Goal: Task Accomplishment & Management: Manage account settings

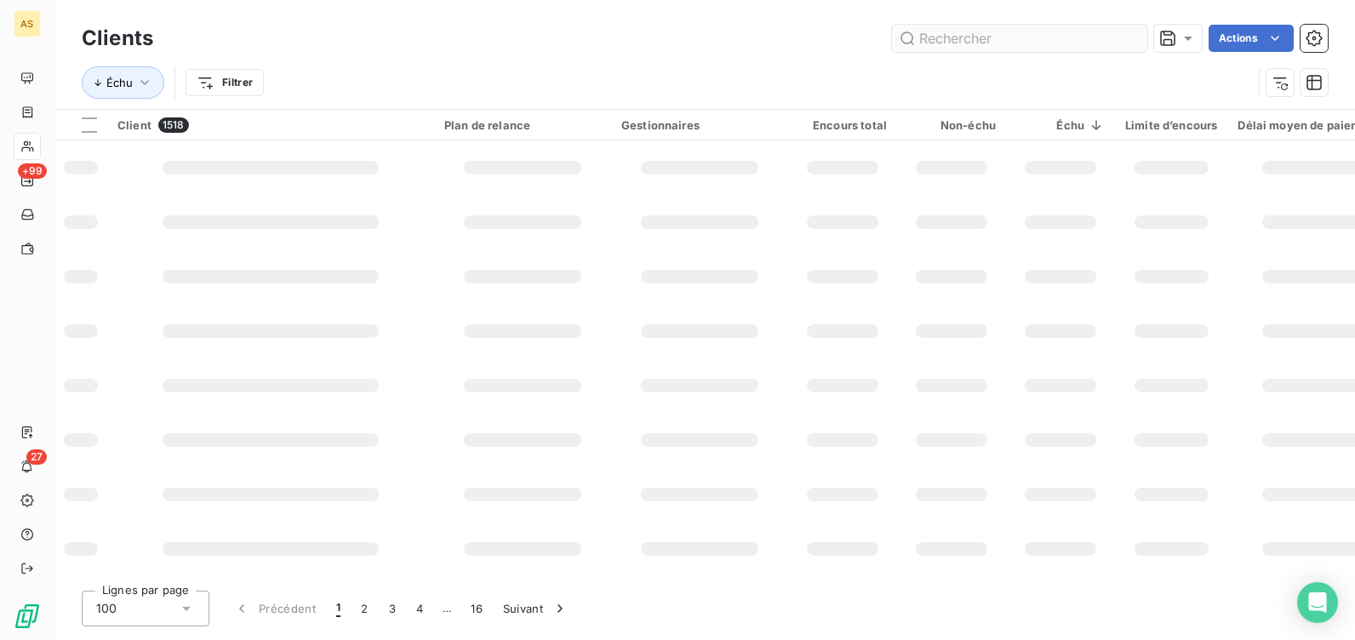
click at [955, 36] on input "text" at bounding box center [1019, 38] width 255 height 27
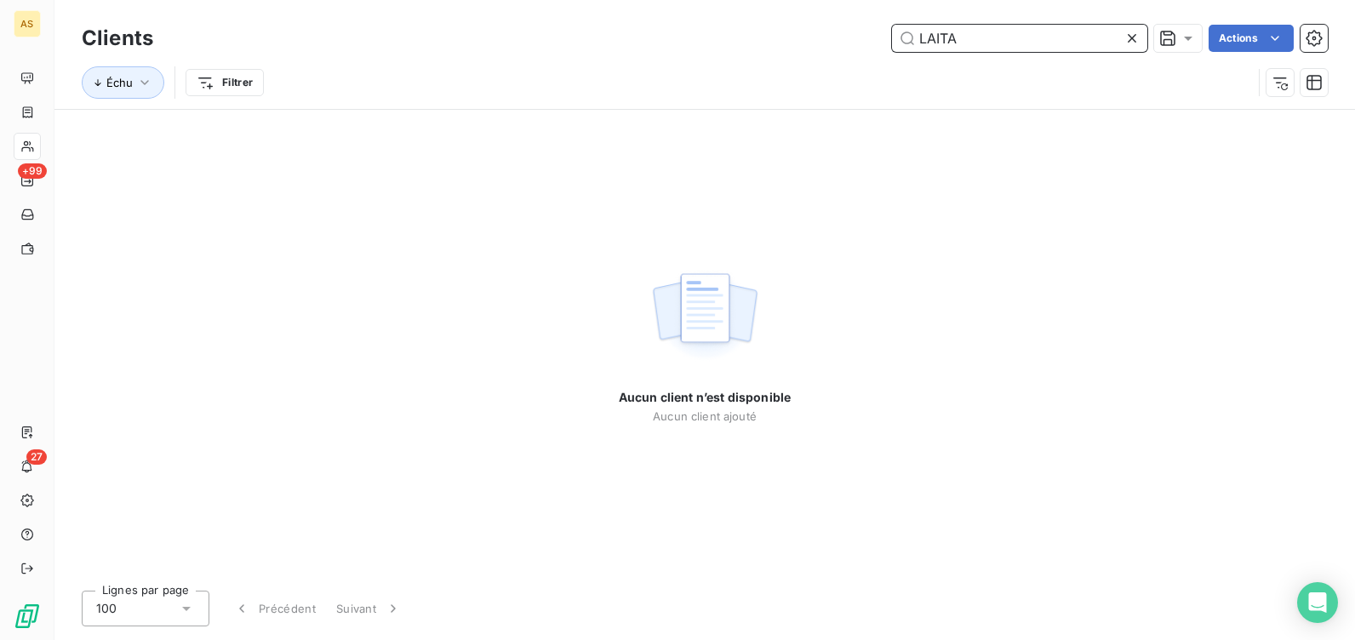
drag, startPoint x: 965, startPoint y: 41, endPoint x: 857, endPoint y: 54, distance: 108.9
click at [869, 55] on div "Clients LAITA Actions" at bounding box center [705, 38] width 1246 height 36
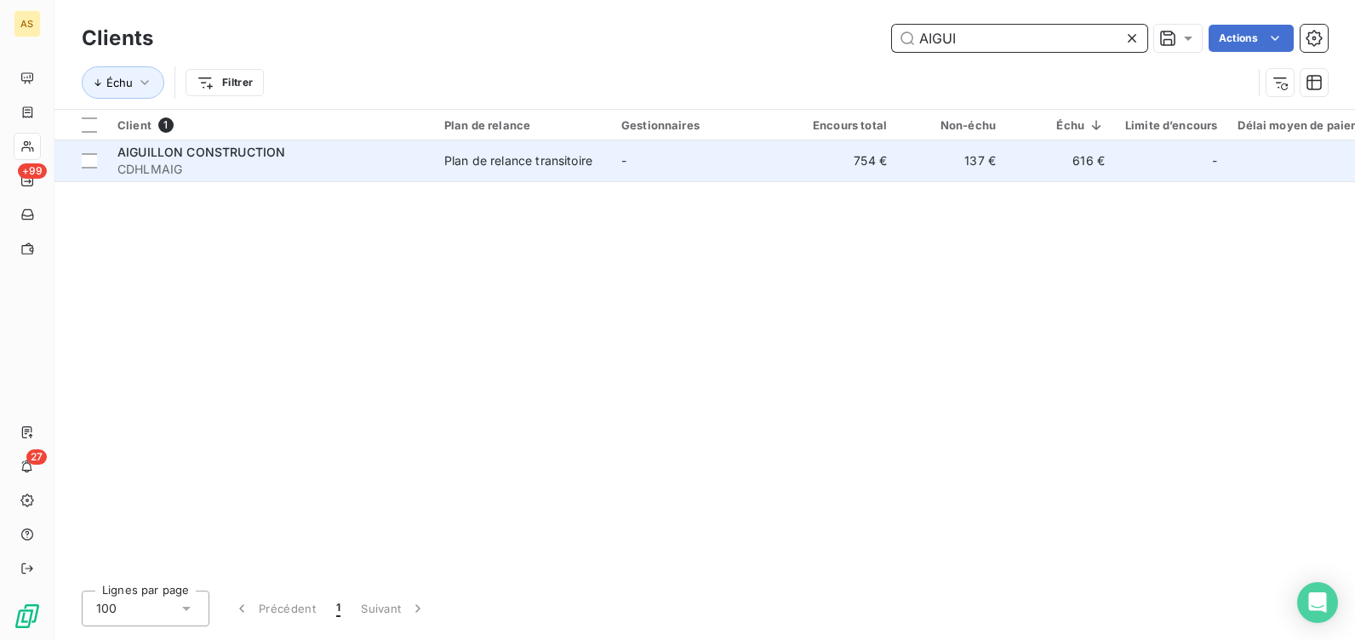
type input "AIGUI"
click at [565, 165] on div "Plan de relance transitoire" at bounding box center [518, 160] width 148 height 17
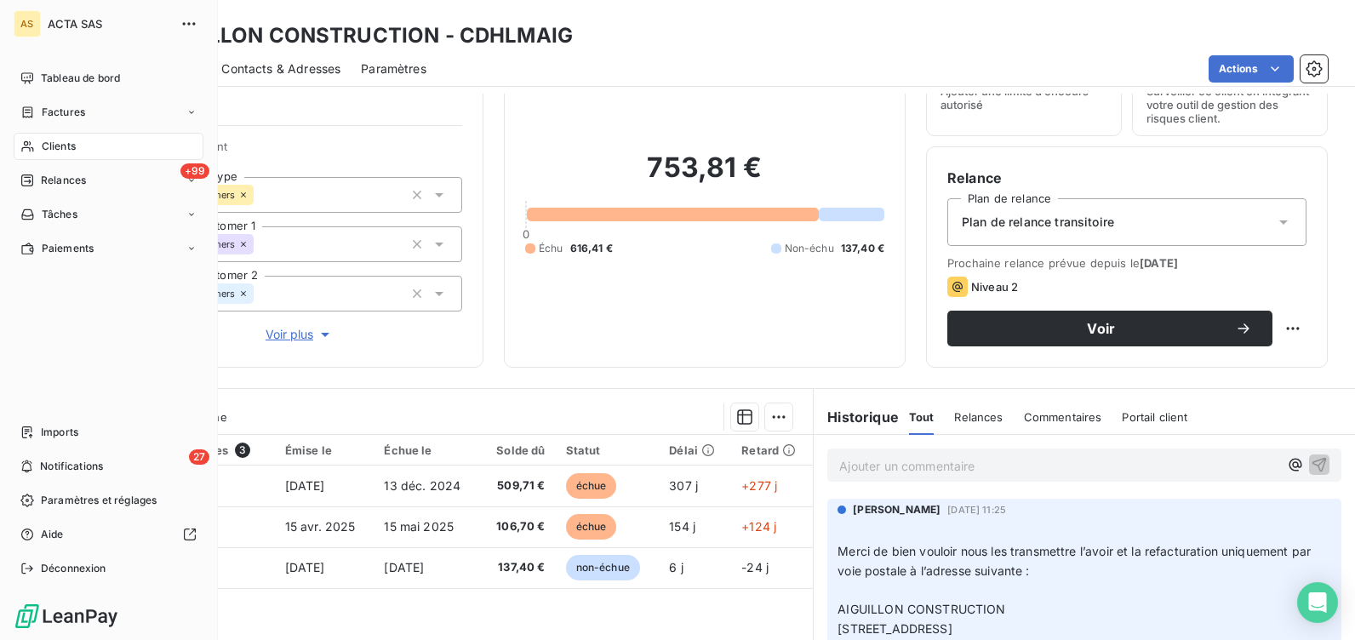
click at [66, 137] on div "Clients" at bounding box center [109, 146] width 190 height 27
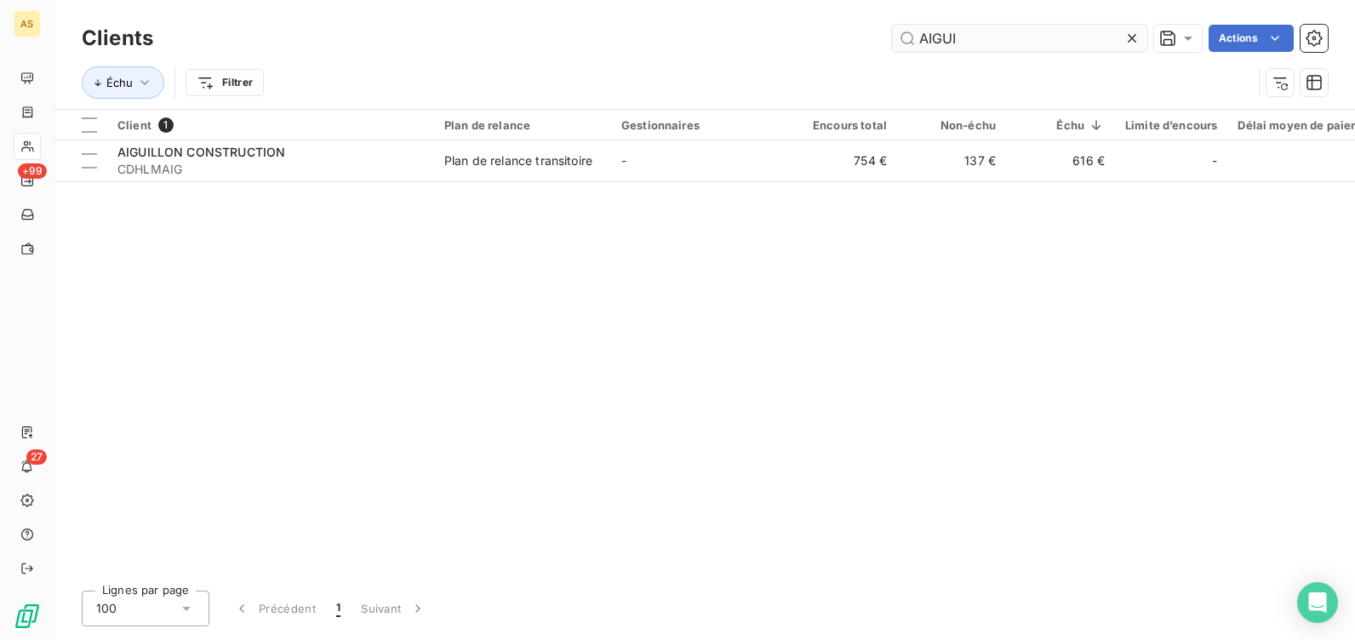
click at [1133, 38] on icon at bounding box center [1132, 38] width 17 height 17
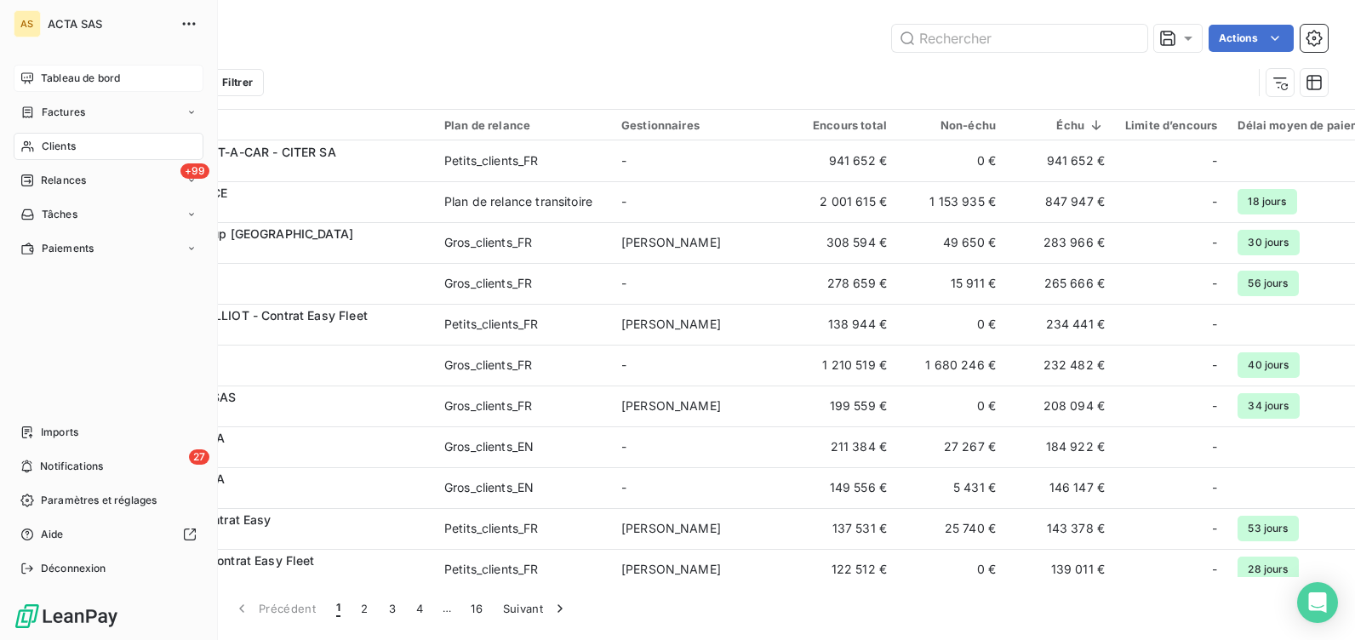
click at [70, 77] on span "Tableau de bord" at bounding box center [80, 78] width 79 height 15
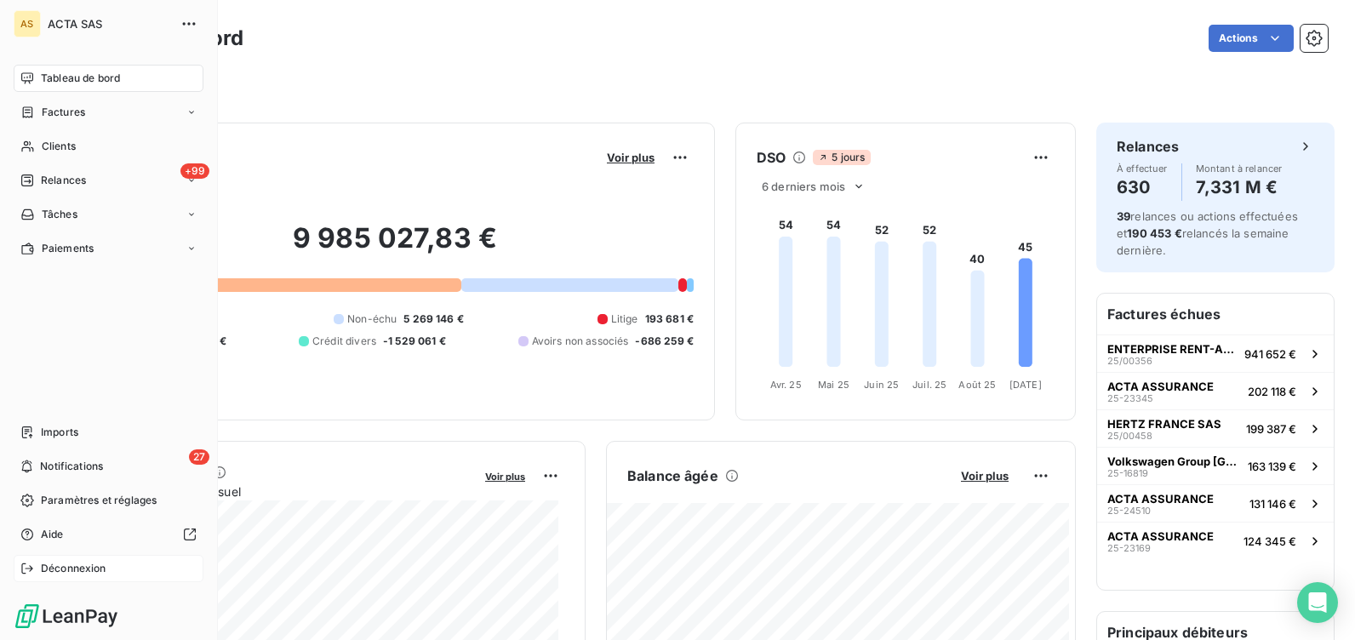
click at [49, 569] on span "Déconnexion" at bounding box center [74, 568] width 66 height 15
